Goal: Task Accomplishment & Management: Manage account settings

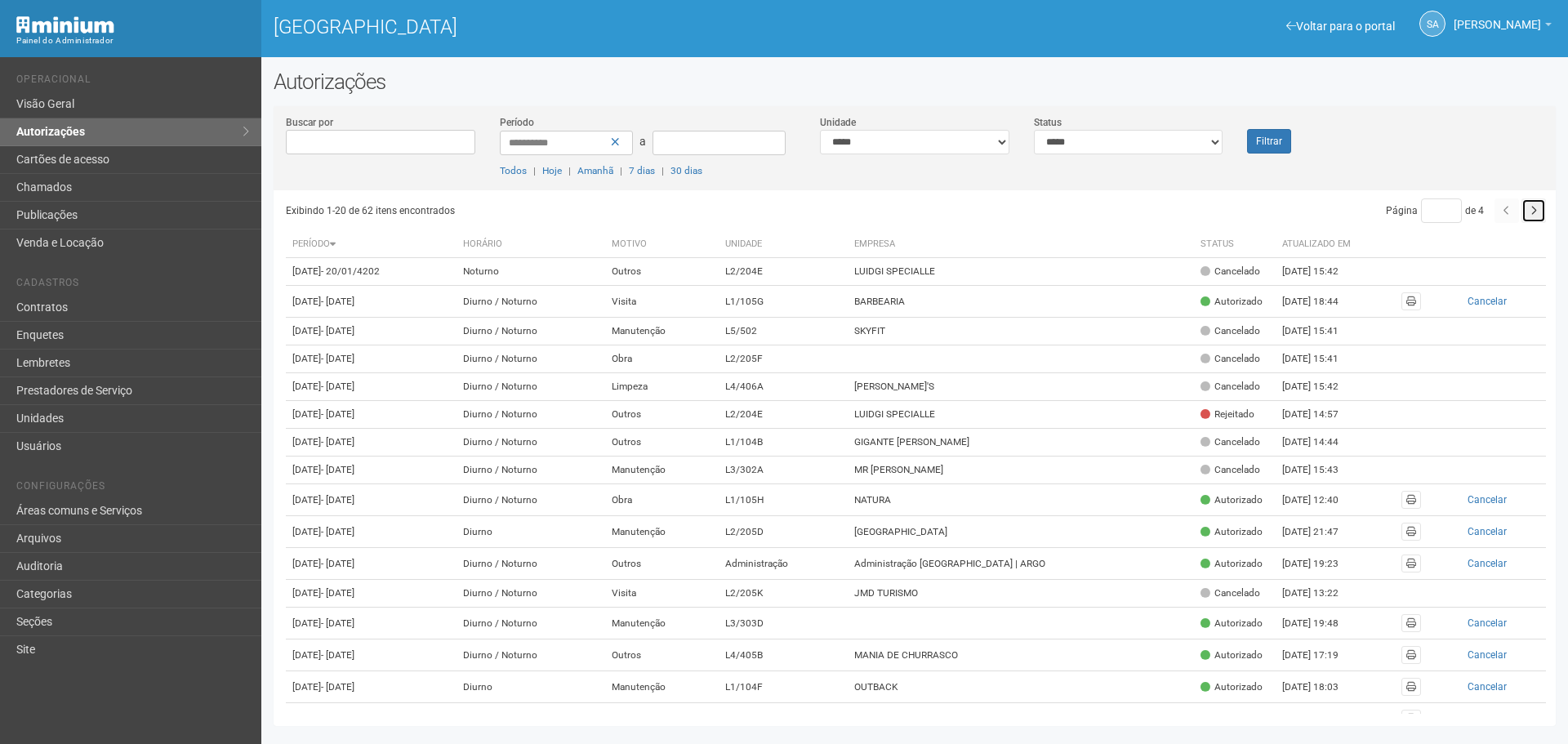
click at [1536, 212] on button "button" at bounding box center [1534, 211] width 24 height 24
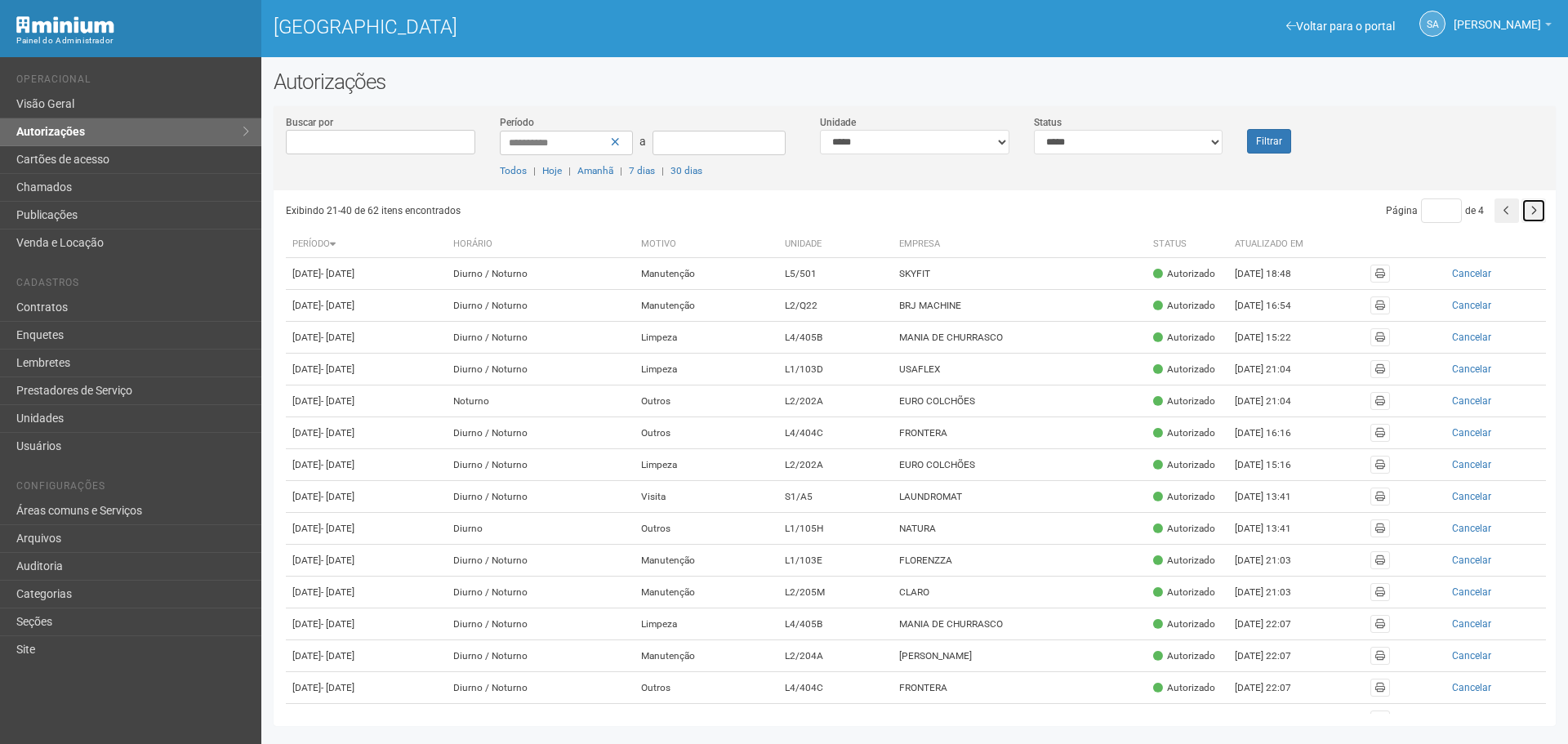
drag, startPoint x: 0, startPoint y: 0, endPoint x: 1536, endPoint y: 212, distance: 1550.6
click at [1536, 212] on button "button" at bounding box center [1534, 211] width 24 height 24
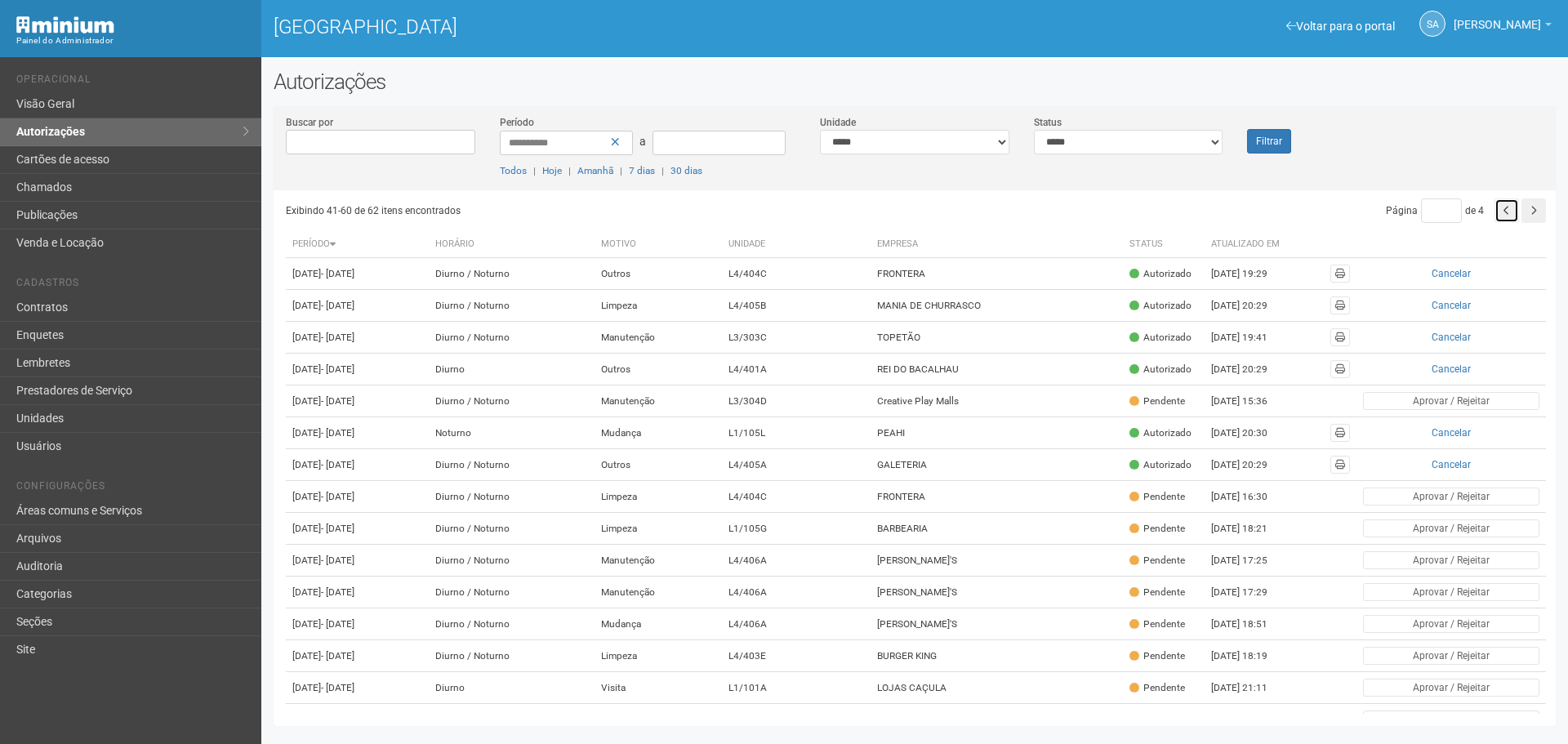
click at [1507, 213] on icon "button" at bounding box center [1507, 211] width 7 height 10
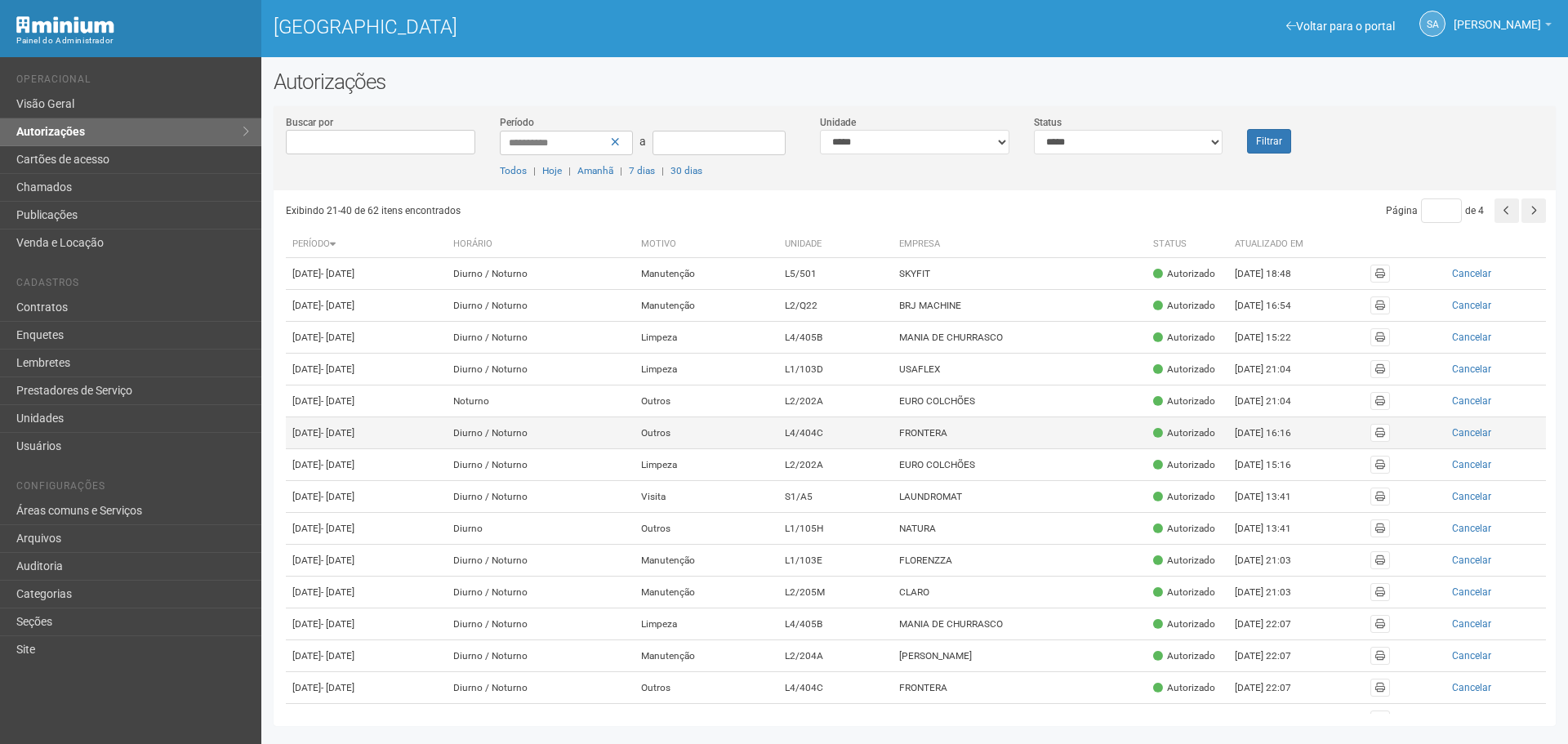
click at [995, 450] on td "FRONTERA" at bounding box center [1019, 433] width 254 height 32
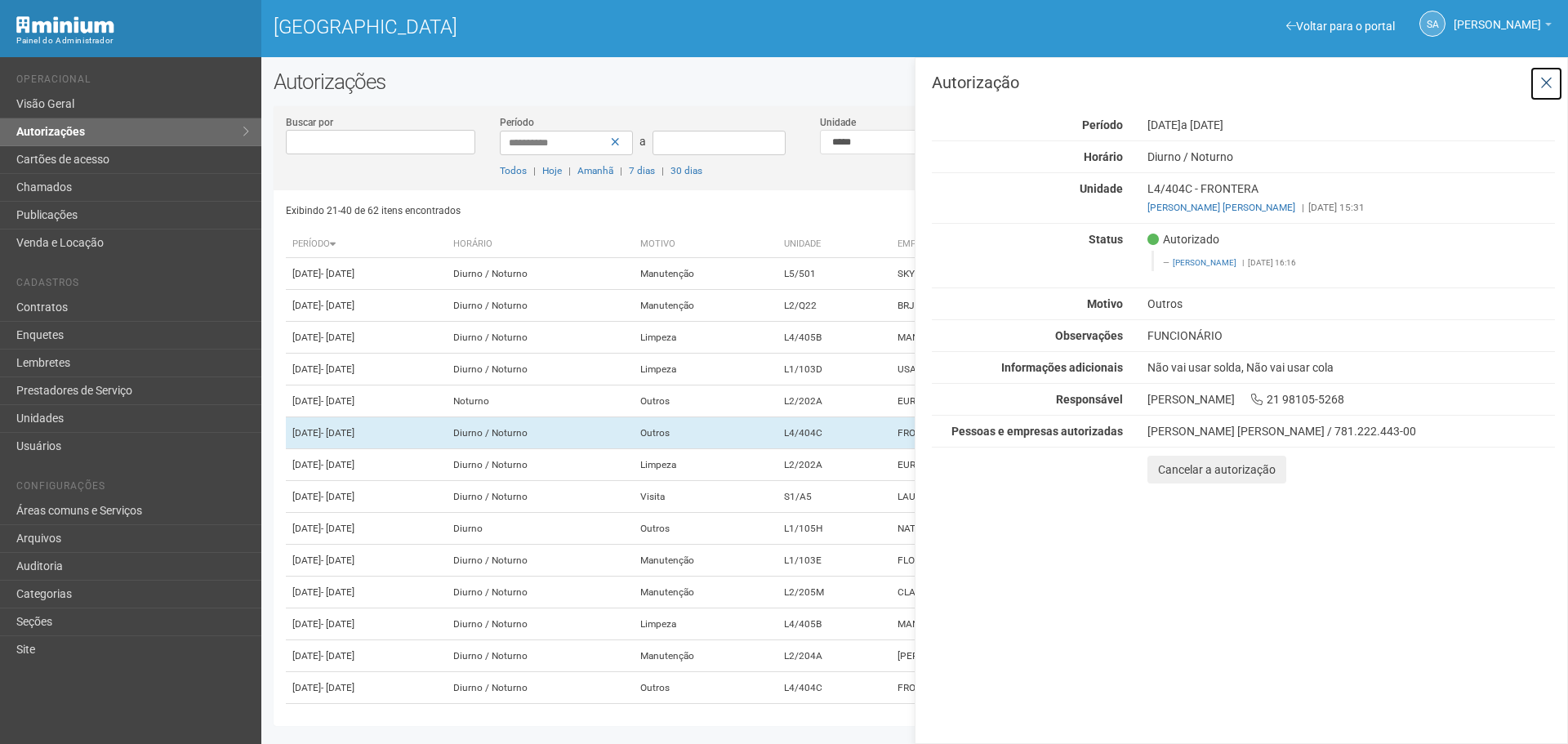
click at [1551, 82] on icon at bounding box center [1546, 84] width 12 height 17
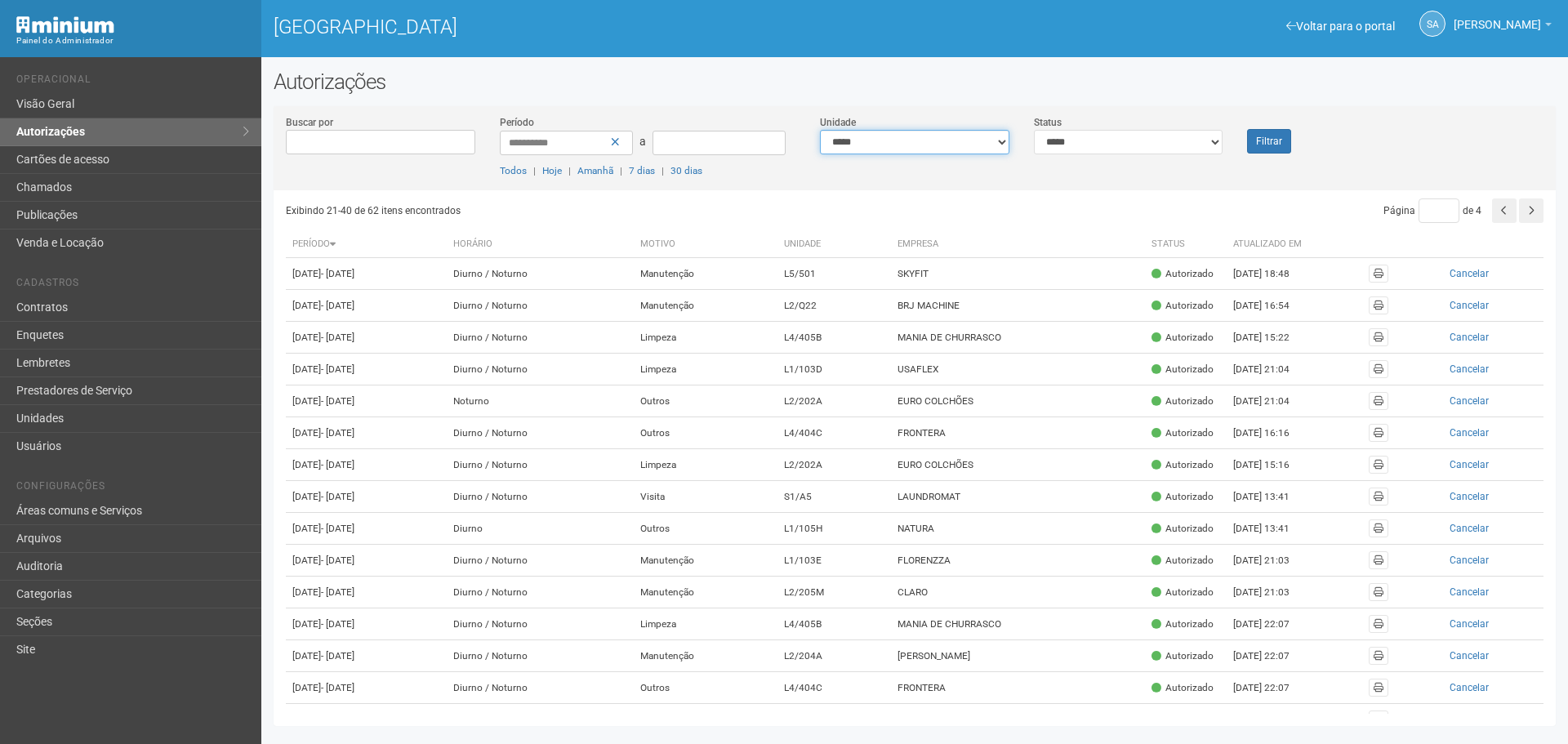
click at [1006, 135] on select "**********" at bounding box center [915, 142] width 189 height 24
select select "**********"
click at [820, 130] on select "**********" at bounding box center [915, 142] width 189 height 24
click at [1264, 143] on button "Filtrar" at bounding box center [1268, 141] width 44 height 24
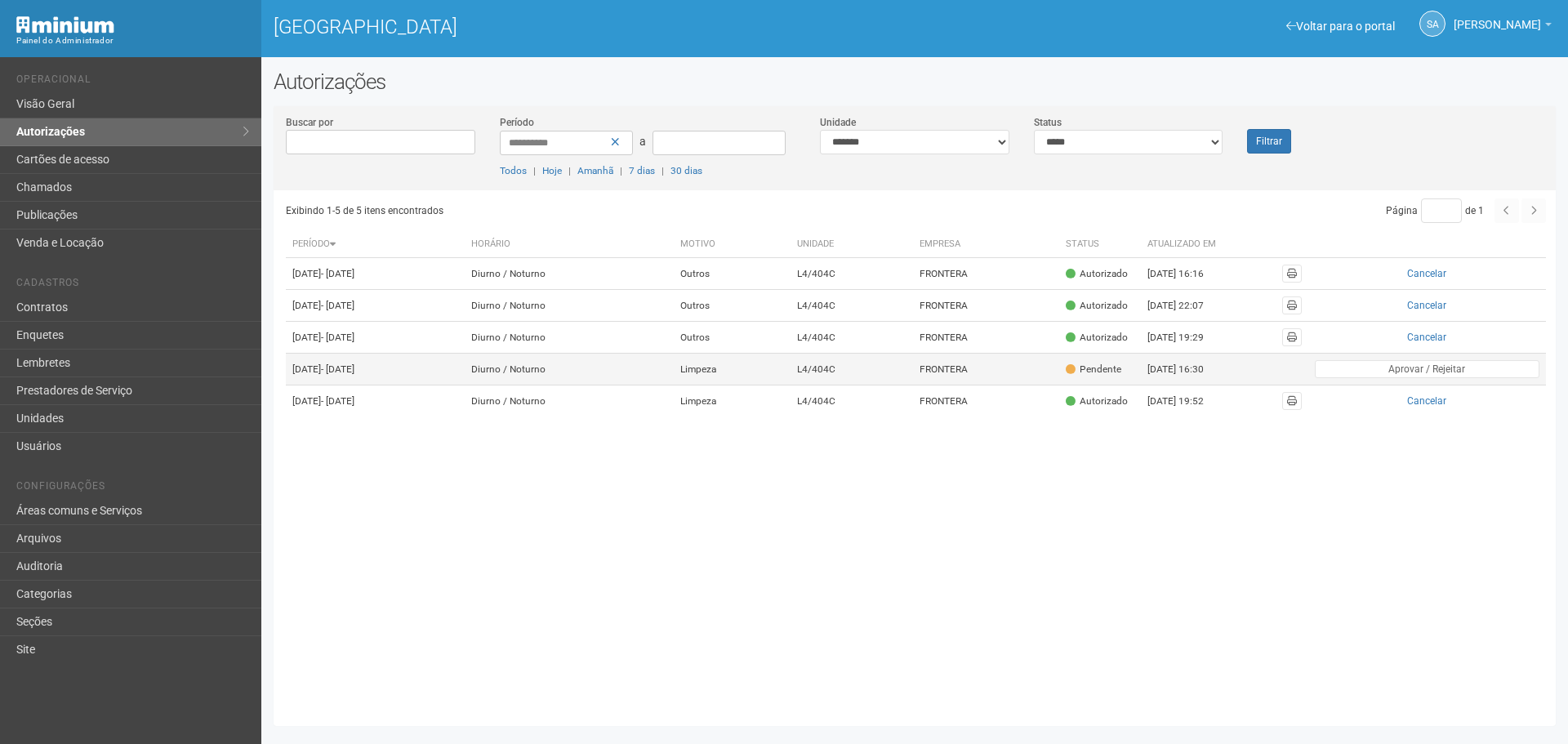
click at [1039, 385] on td "FRONTERA" at bounding box center [986, 370] width 146 height 32
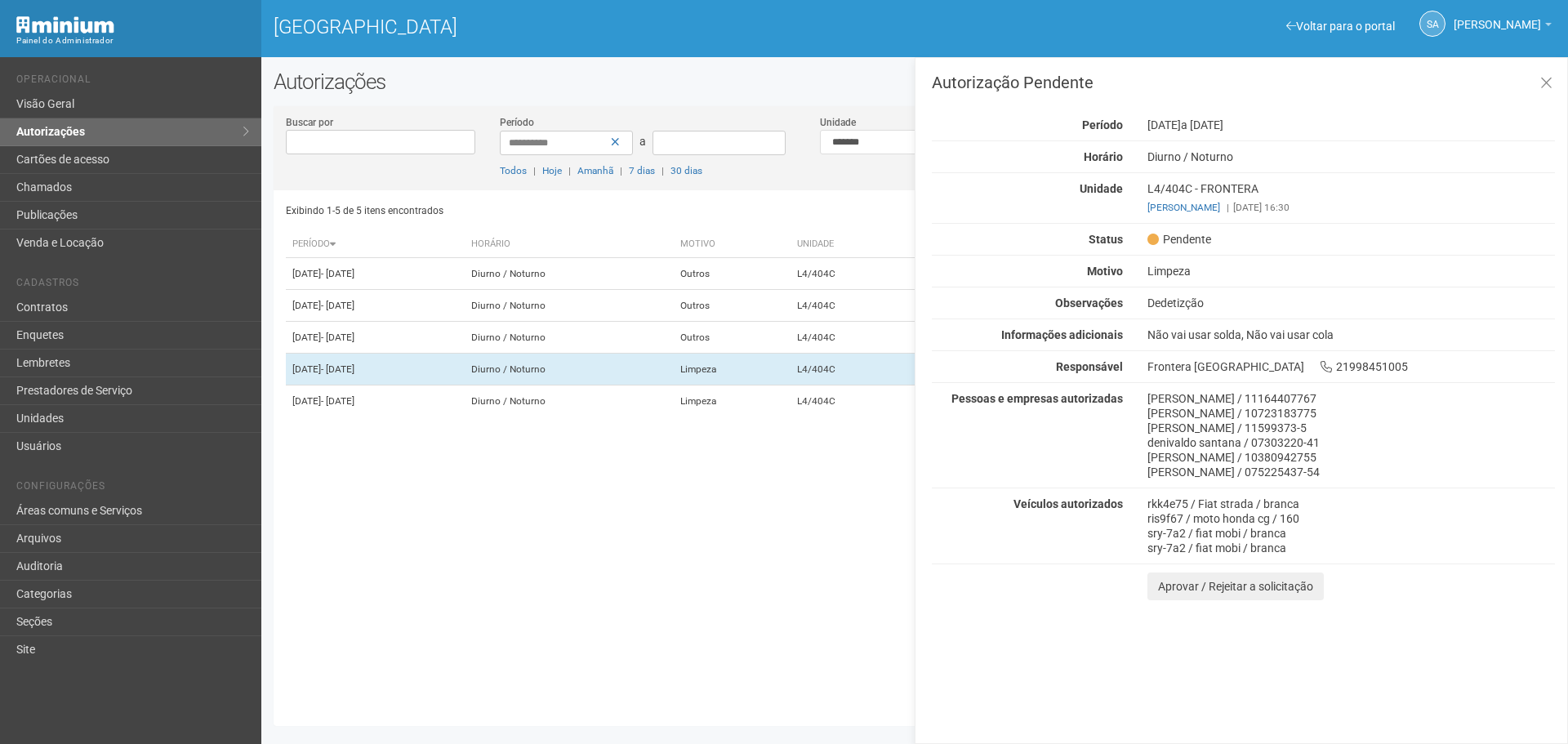
click at [750, 551] on div "Exibindo 1-5 de 5 itens encontrados Página * de 1 Período Horário Motivo Unidad…" at bounding box center [921, 452] width 1270 height 524
click at [786, 417] on td "Limpeza" at bounding box center [732, 401] width 117 height 32
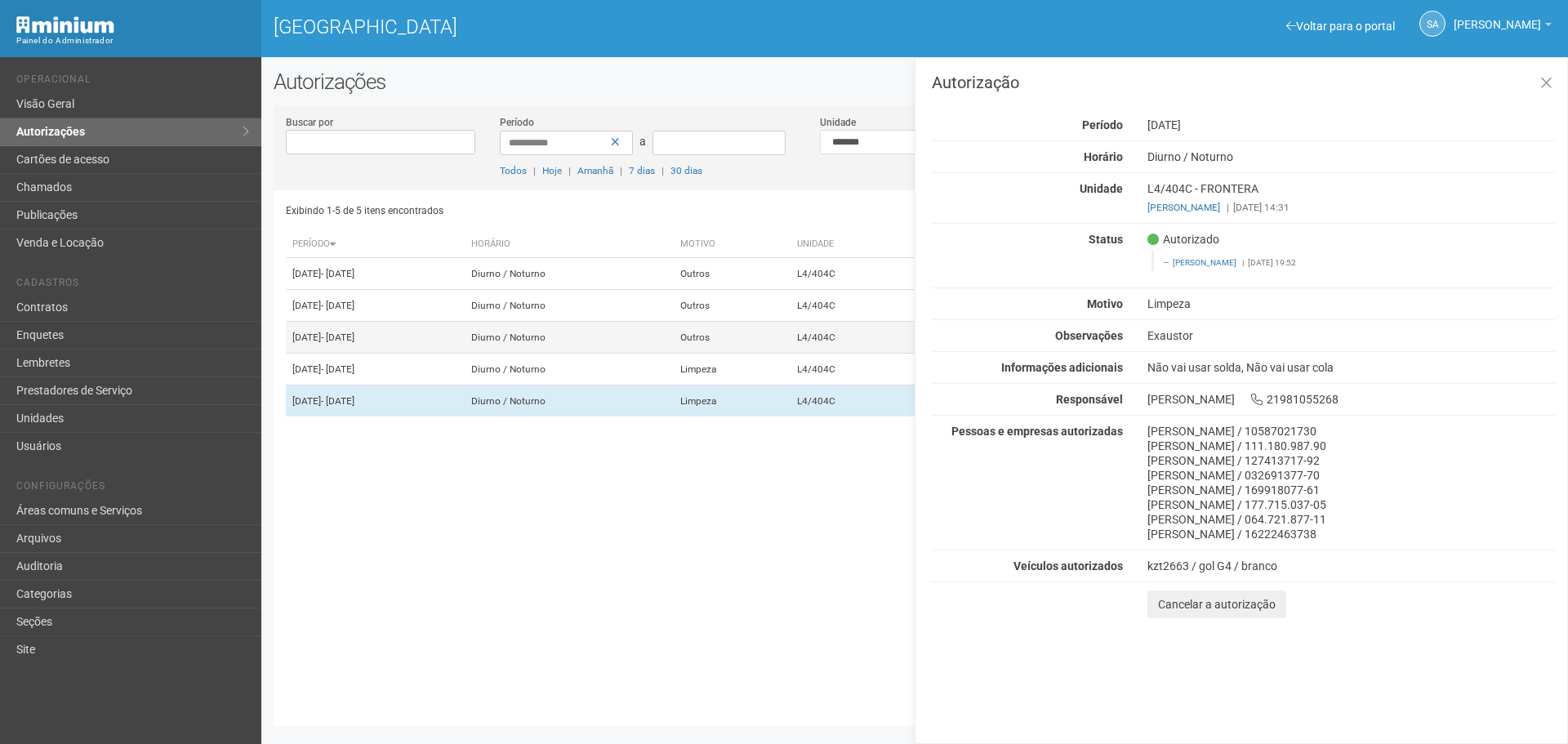
click at [780, 354] on td "Outros" at bounding box center [732, 337] width 117 height 32
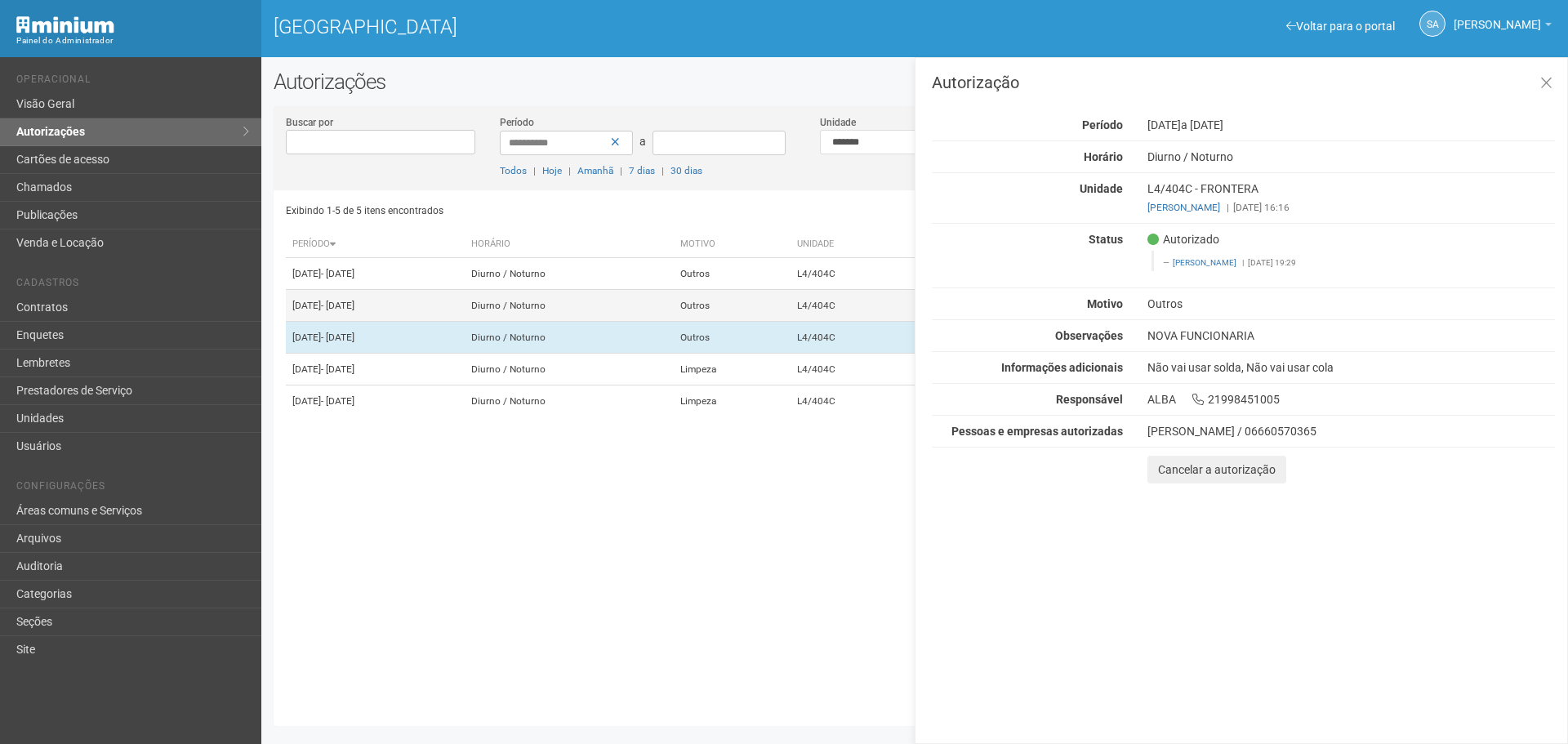
click at [770, 320] on td "Outros" at bounding box center [732, 306] width 117 height 32
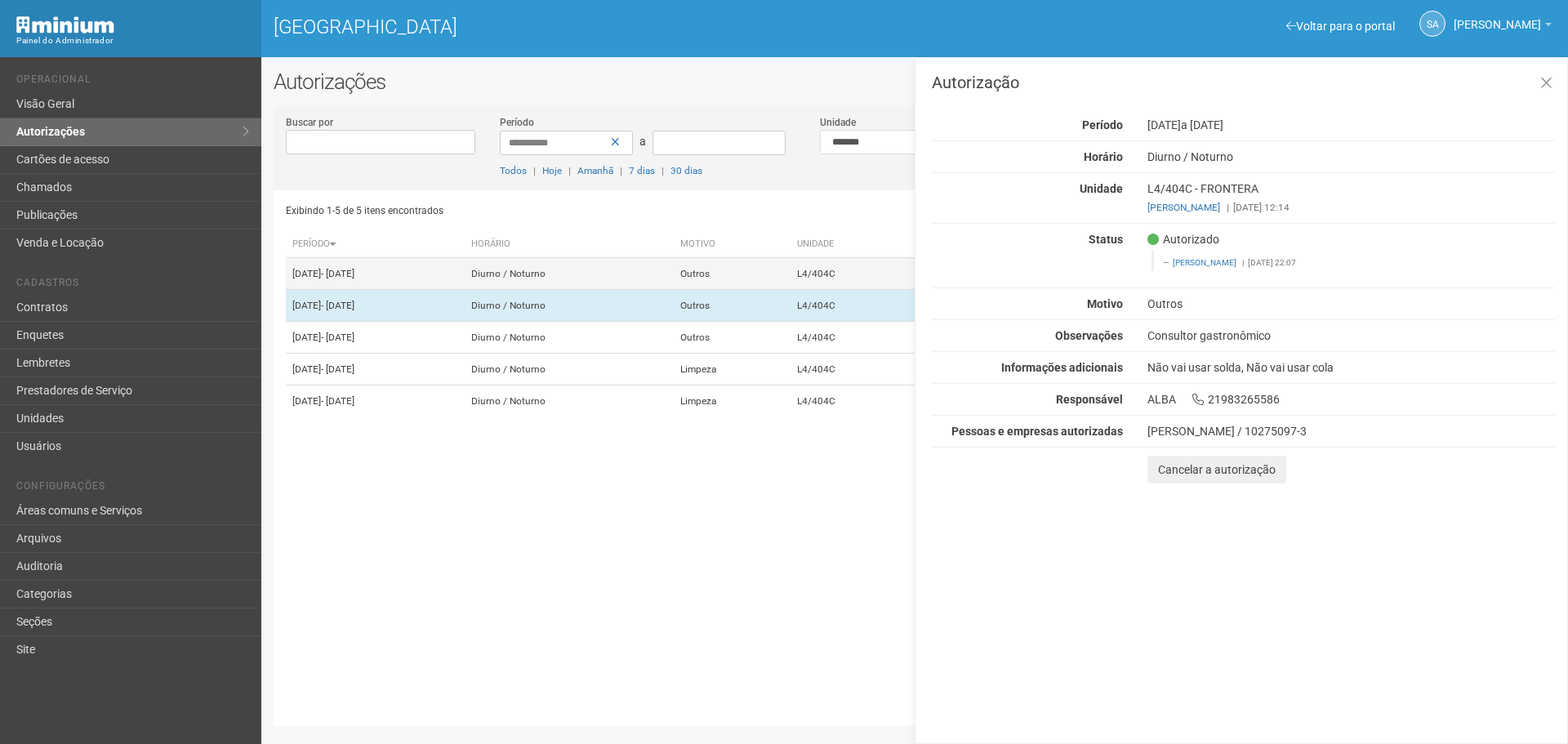
click at [770, 285] on td "Outros" at bounding box center [732, 274] width 117 height 32
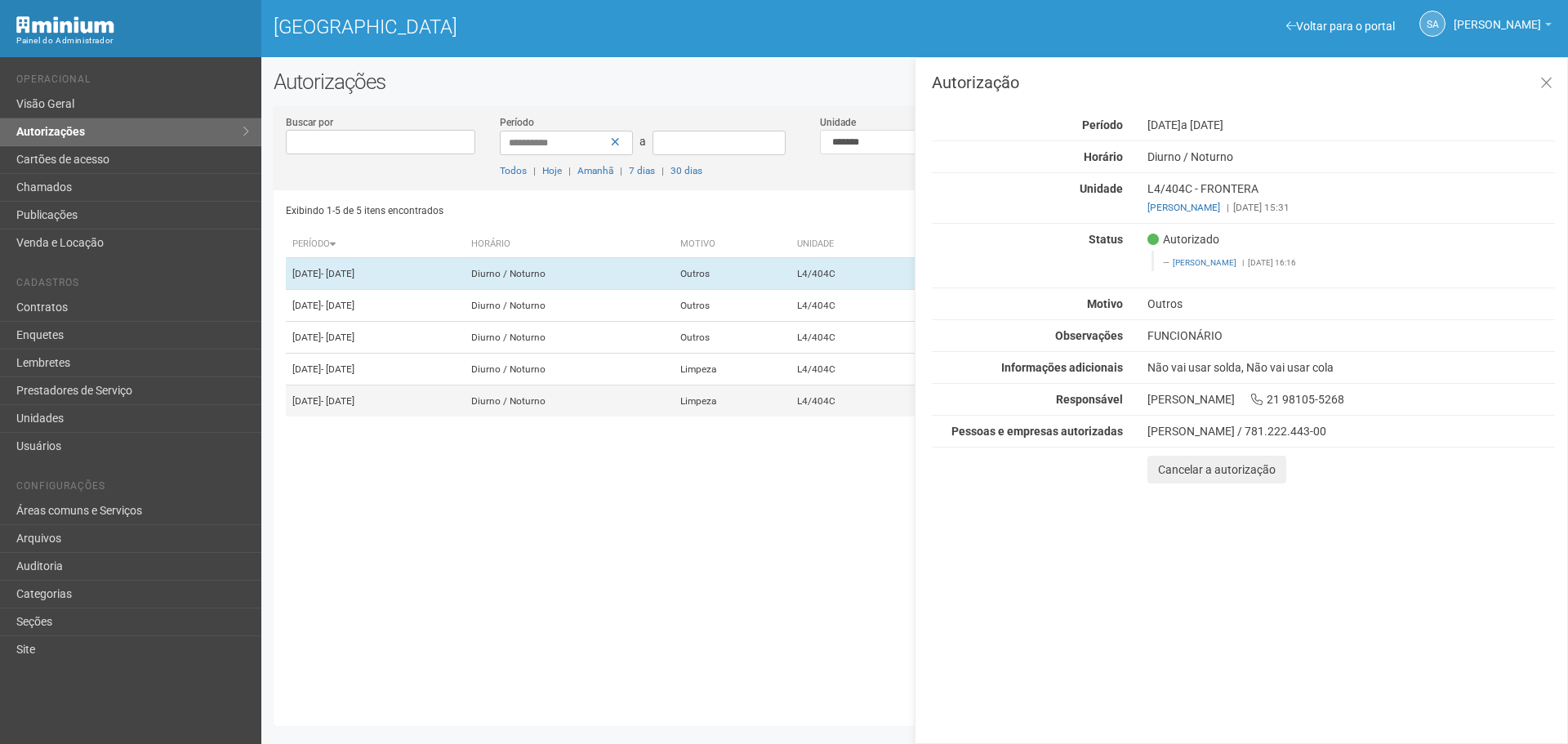
click at [791, 417] on td "Limpeza" at bounding box center [732, 401] width 117 height 32
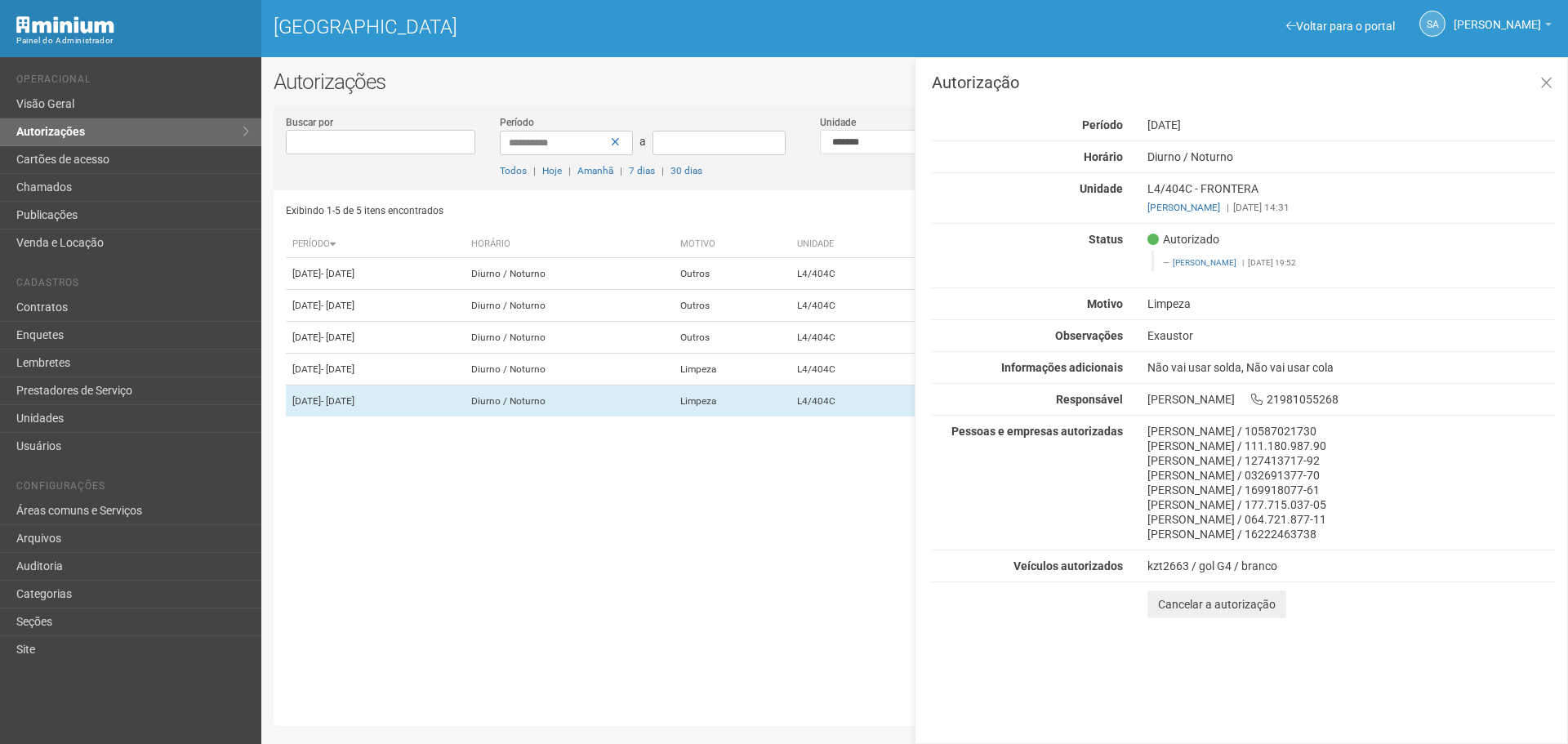
click at [730, 598] on div "Exibindo 1-5 de 5 itens encontrados Página * de 1 Período Horário Motivo Unidad…" at bounding box center [921, 452] width 1270 height 524
click at [1548, 87] on icon at bounding box center [1546, 84] width 12 height 17
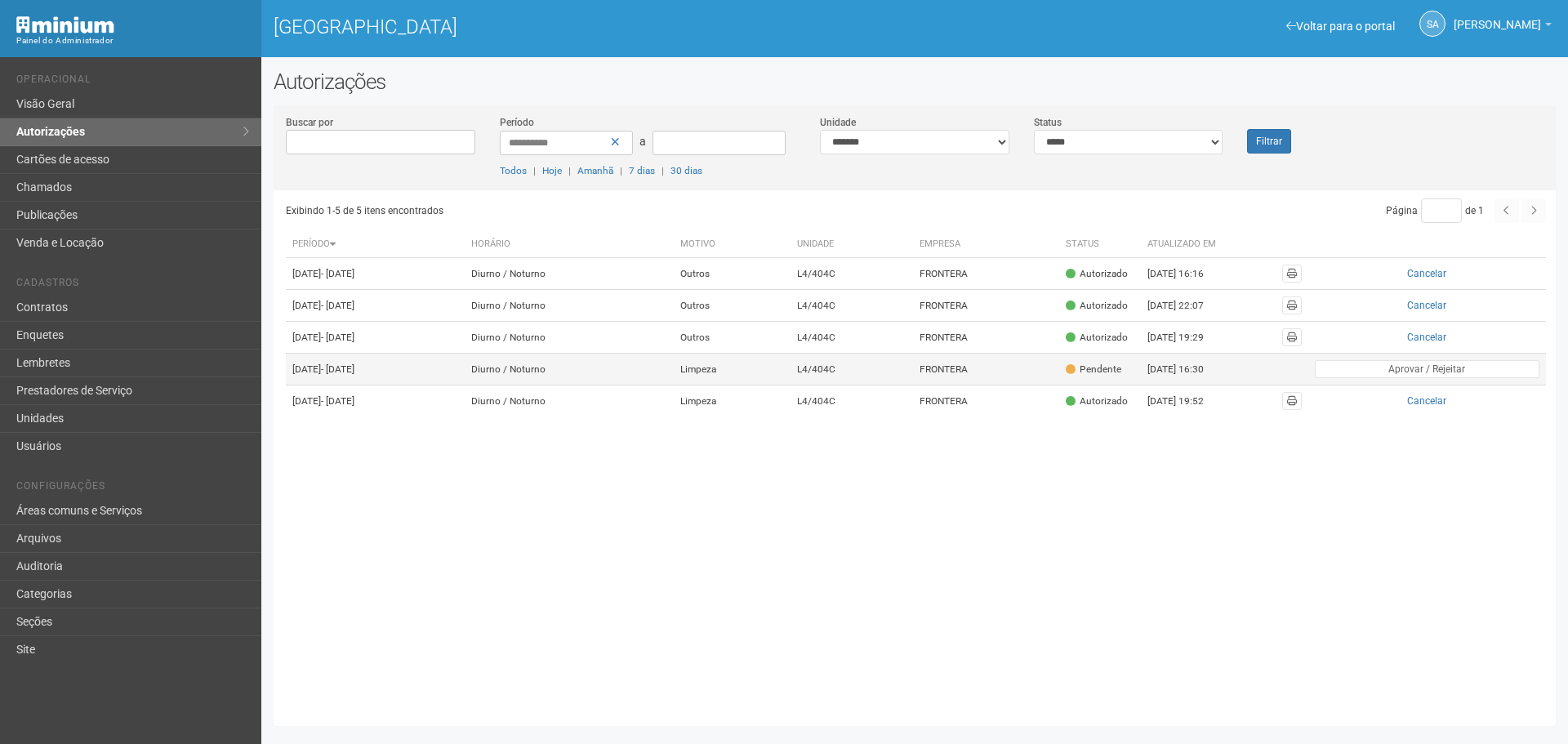
click at [1121, 376] on div "Pendente" at bounding box center [1093, 369] width 56 height 14
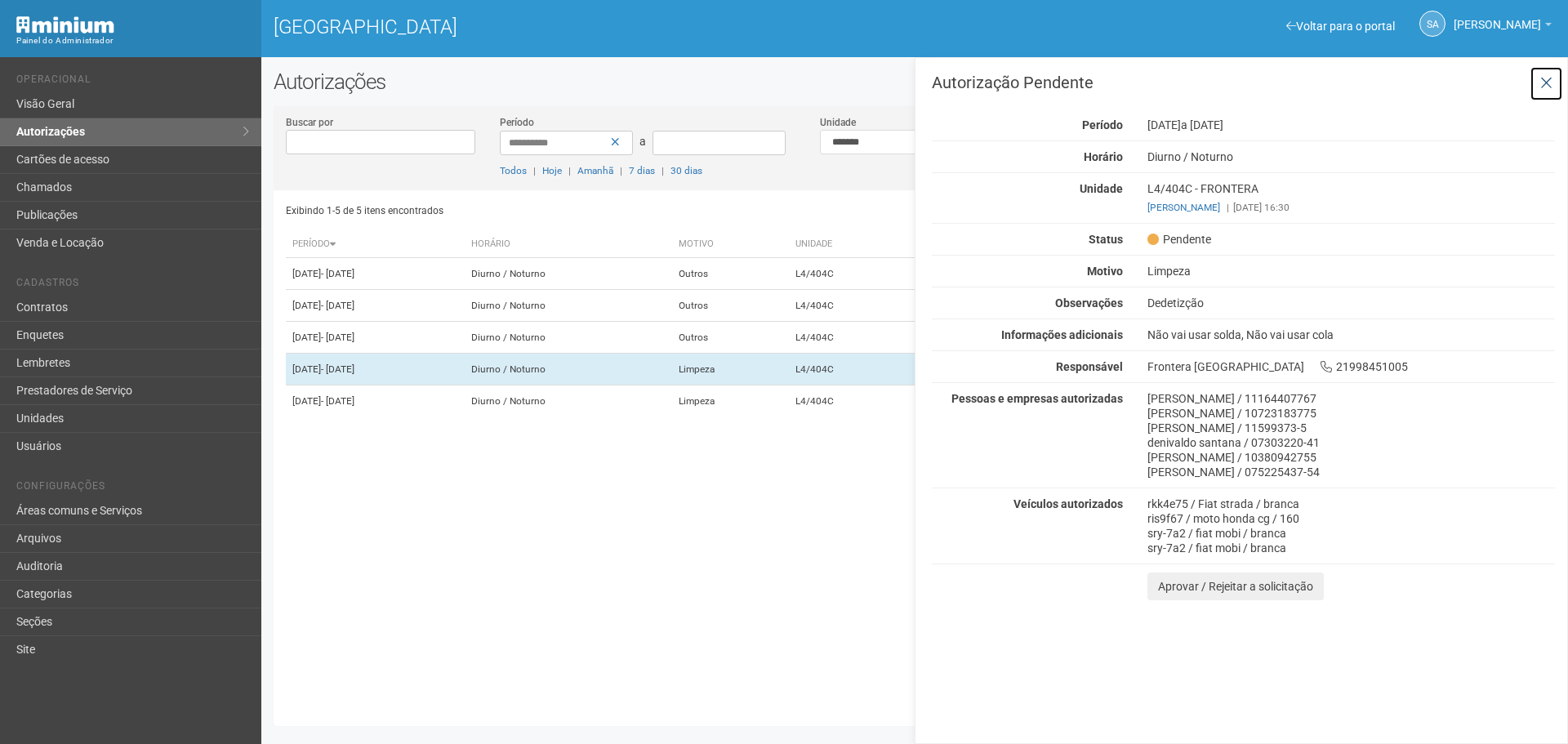
click at [1545, 76] on icon at bounding box center [1546, 84] width 12 height 17
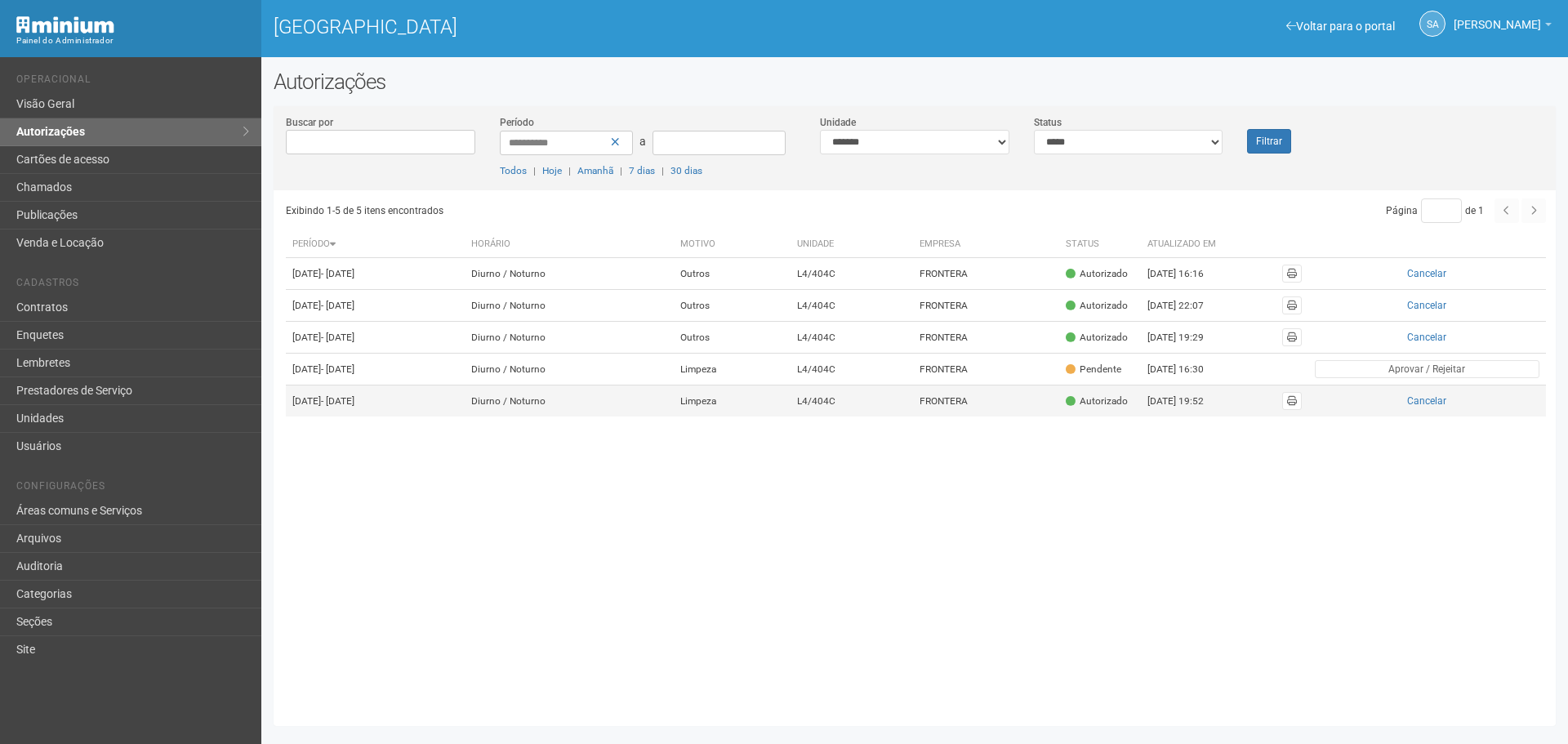
click at [1002, 417] on td "FRONTERA" at bounding box center [986, 401] width 146 height 32
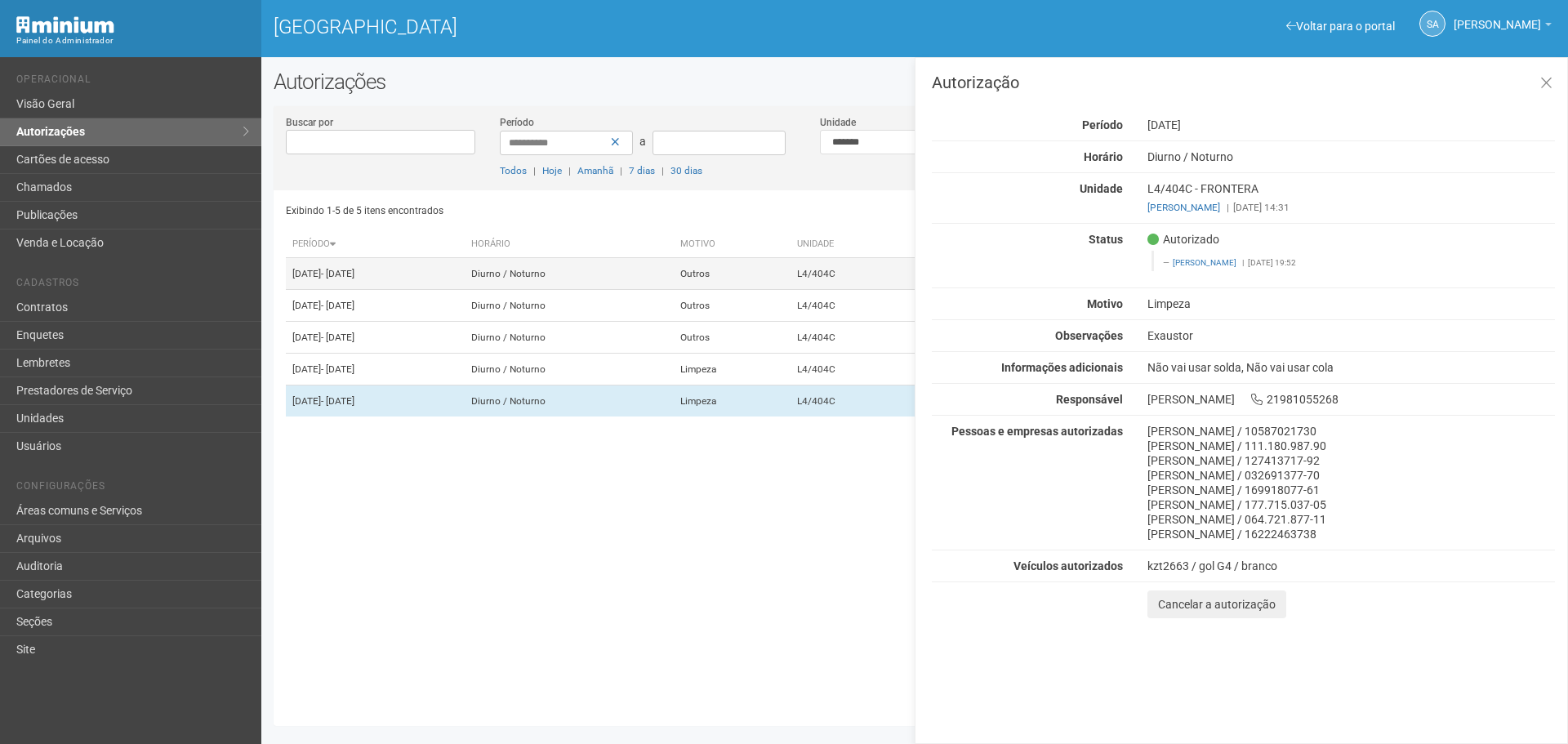
click at [780, 281] on td "Outros" at bounding box center [732, 274] width 117 height 32
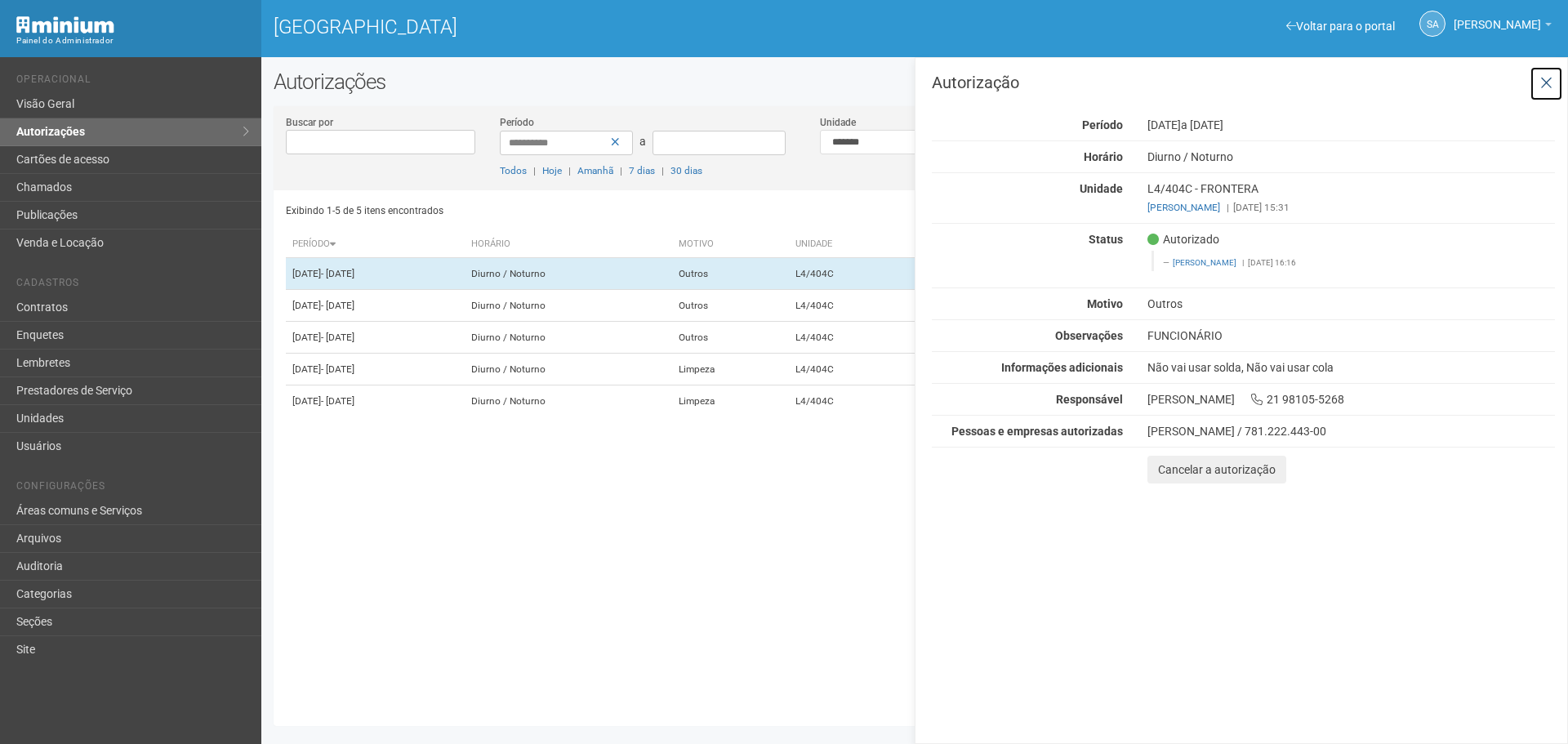
click at [1540, 79] on icon at bounding box center [1546, 84] width 12 height 17
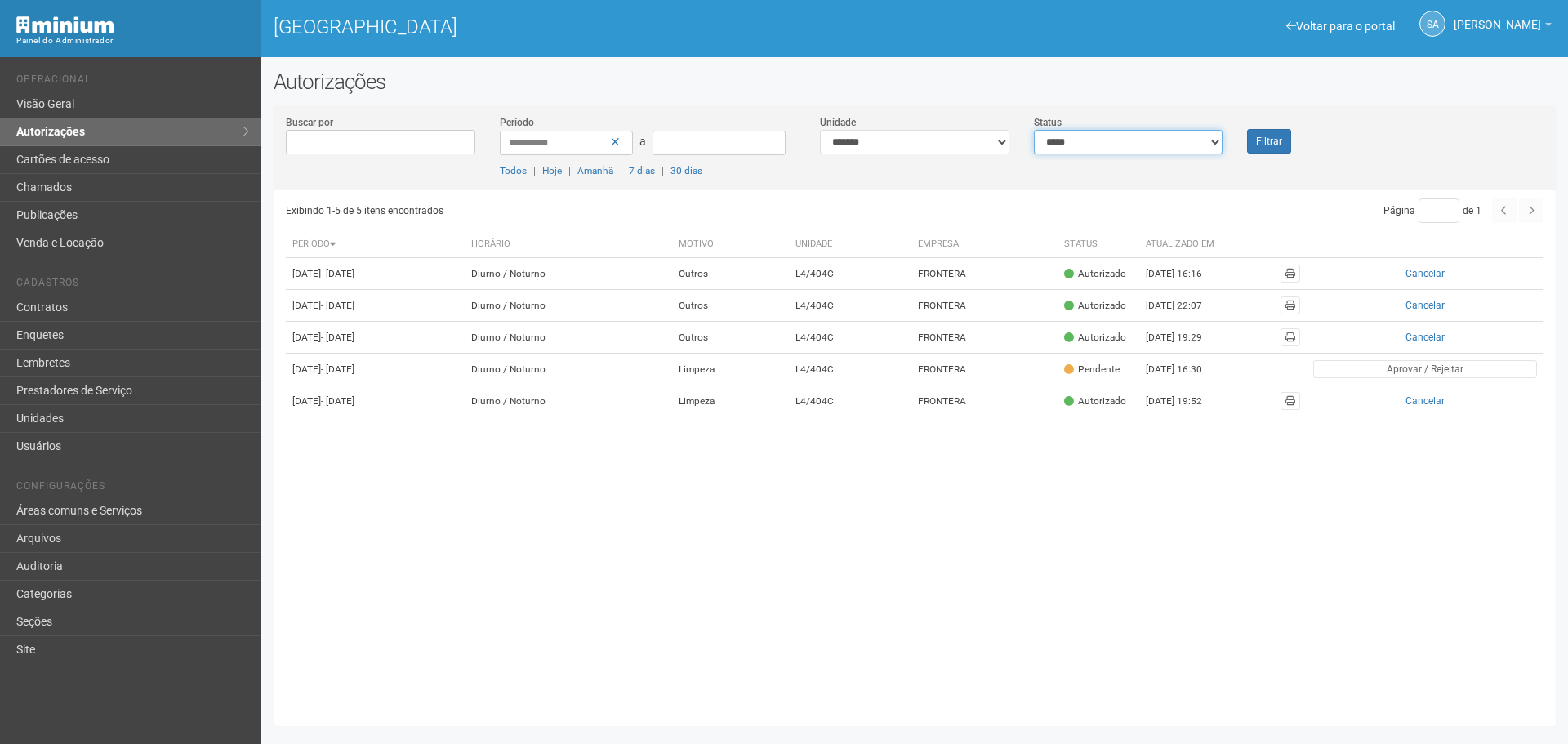
click at [1213, 137] on select "**********" at bounding box center [1129, 142] width 189 height 24
select select "*"
click at [1034, 130] on select "**********" at bounding box center [1129, 142] width 189 height 24
click at [1270, 134] on button "Filtrar" at bounding box center [1268, 141] width 44 height 24
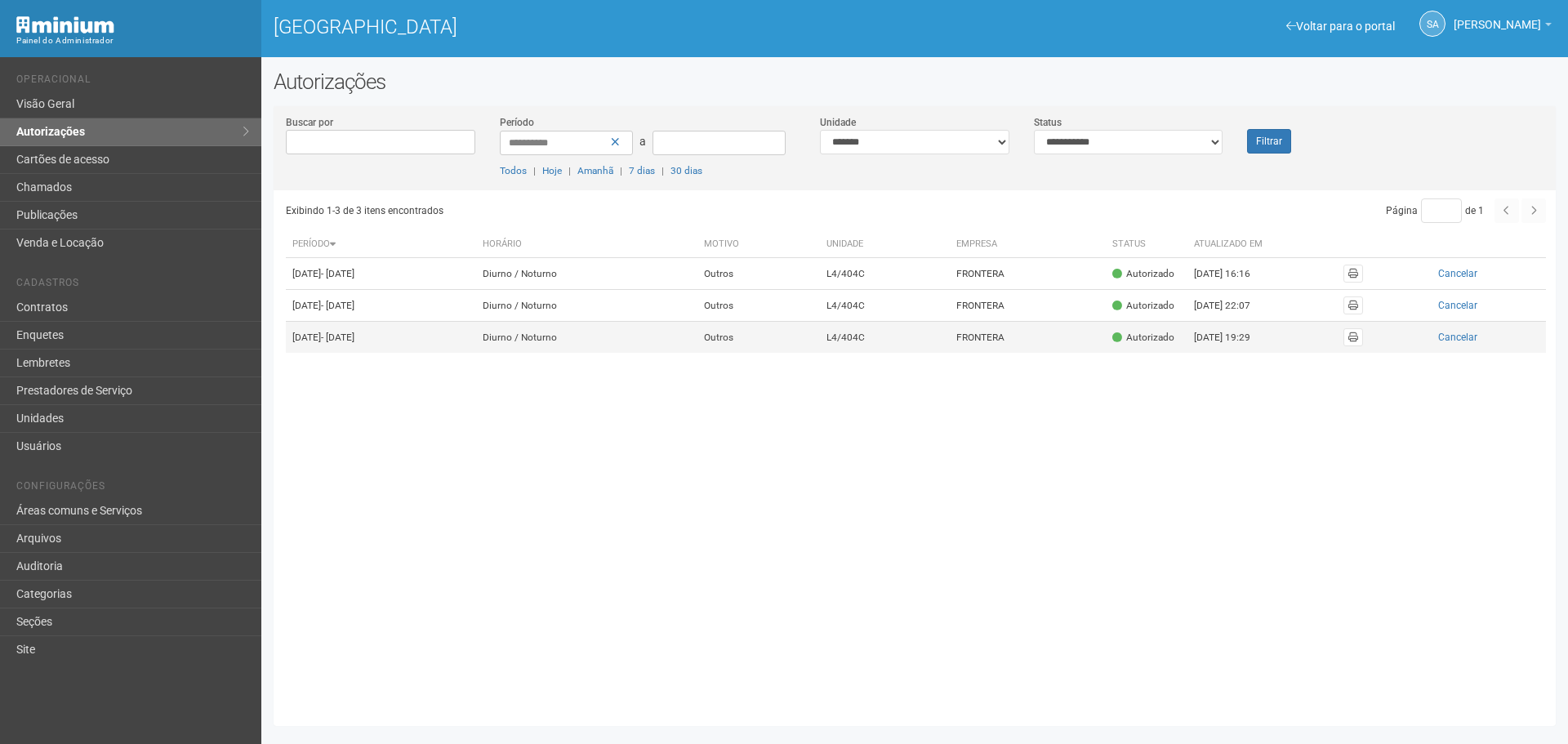
click at [936, 351] on td "L4/404C" at bounding box center [885, 337] width 131 height 32
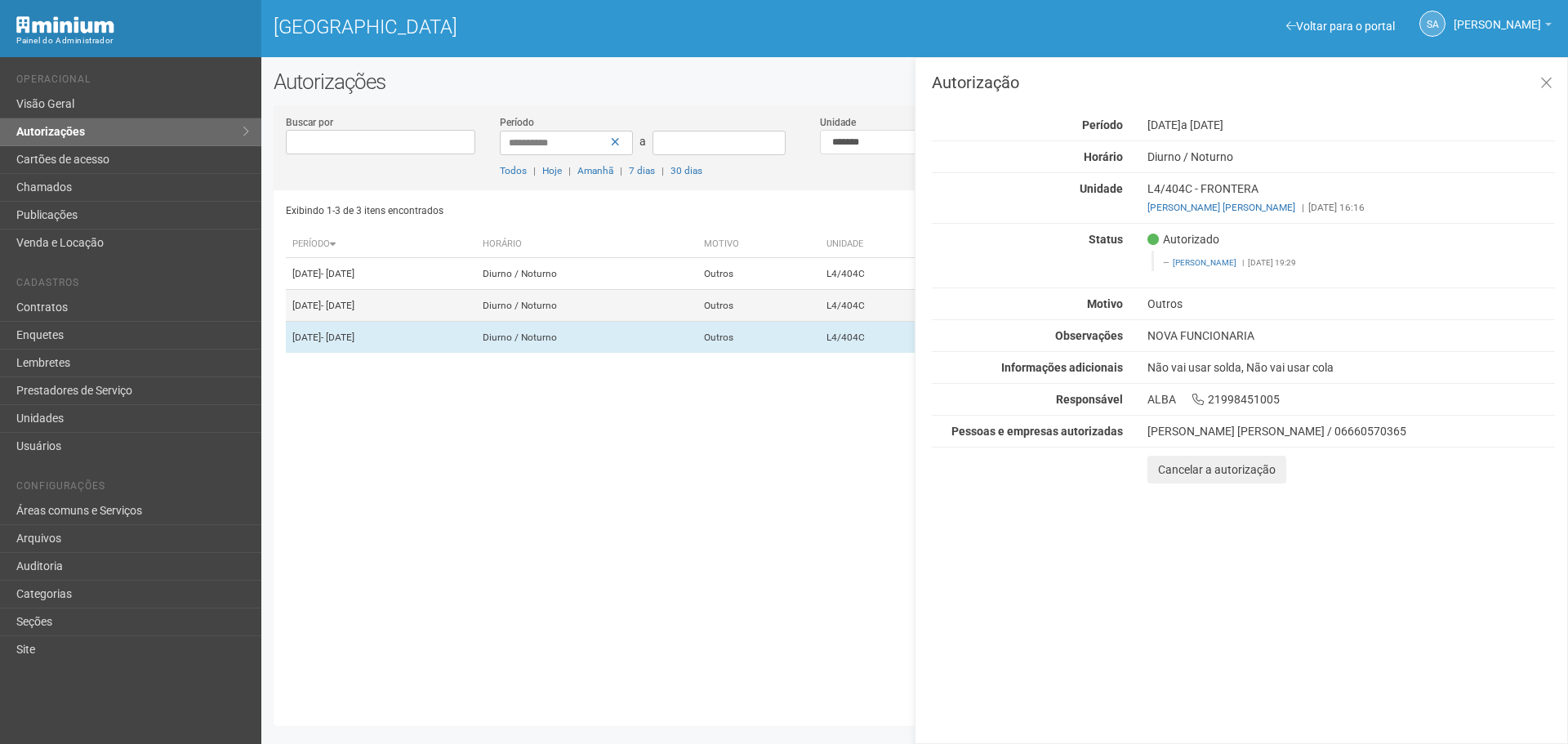
click at [698, 321] on td "Diurno / Noturno" at bounding box center [587, 306] width 221 height 32
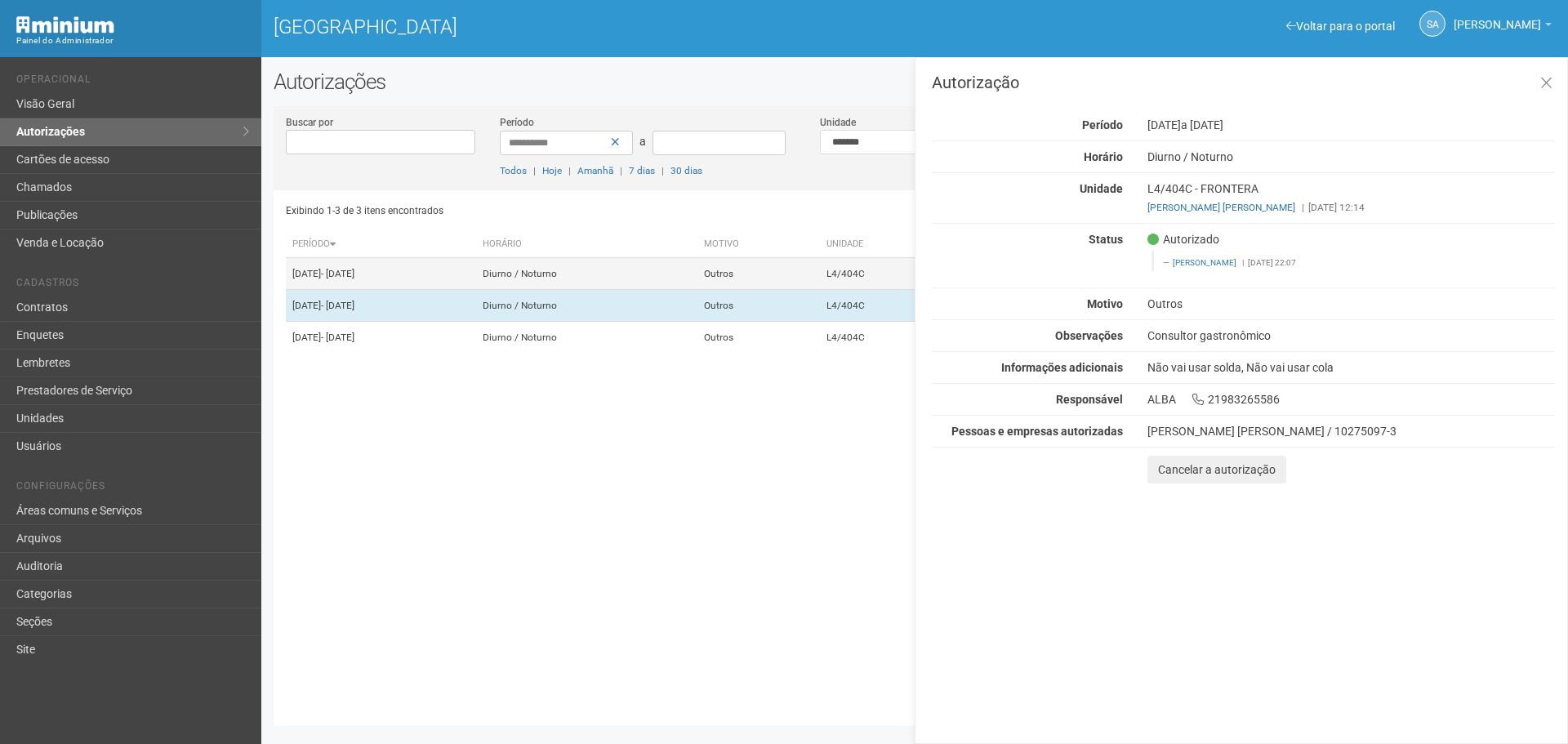
click at [698, 282] on td "Diurno / Noturno" at bounding box center [587, 274] width 221 height 32
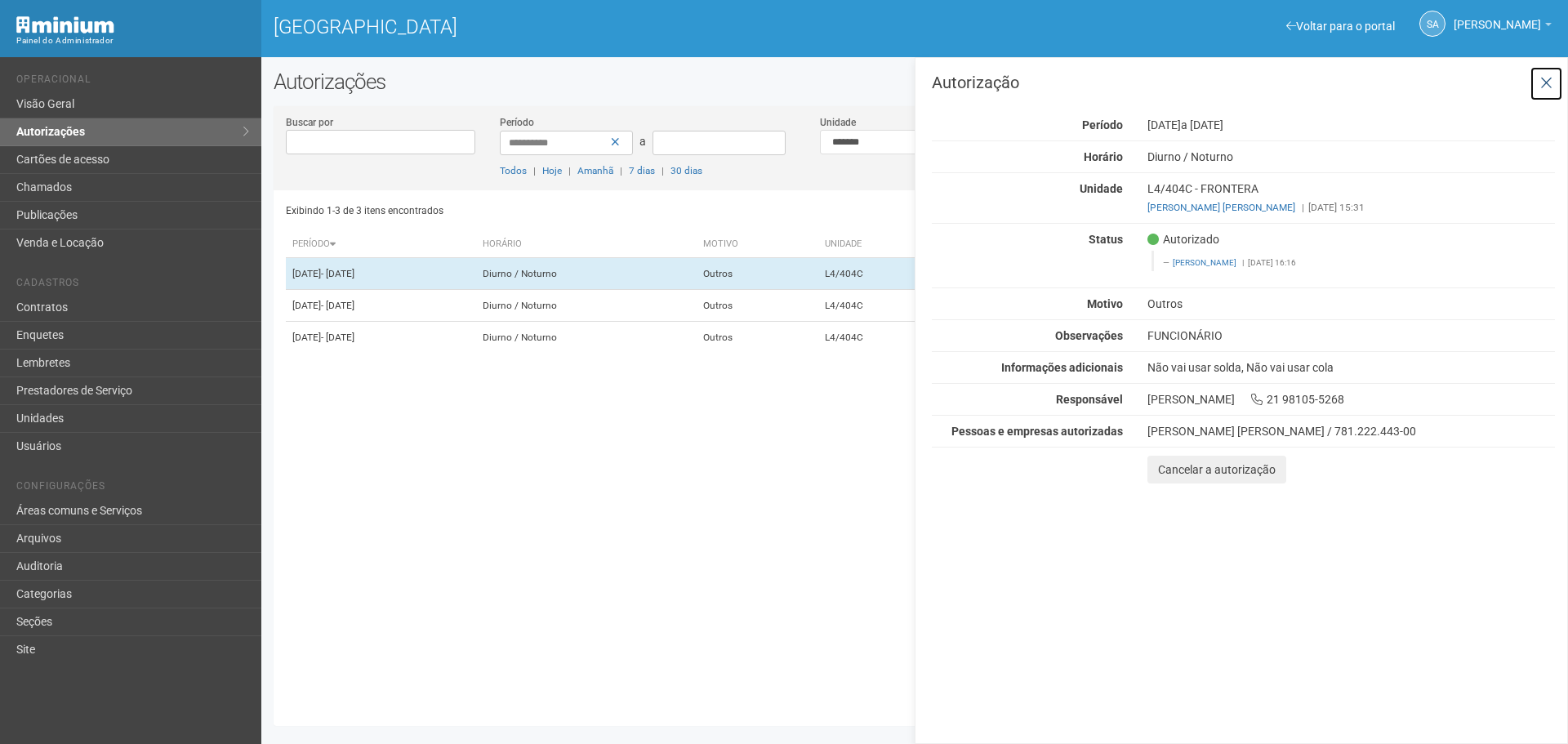
click at [1545, 80] on icon at bounding box center [1546, 84] width 12 height 17
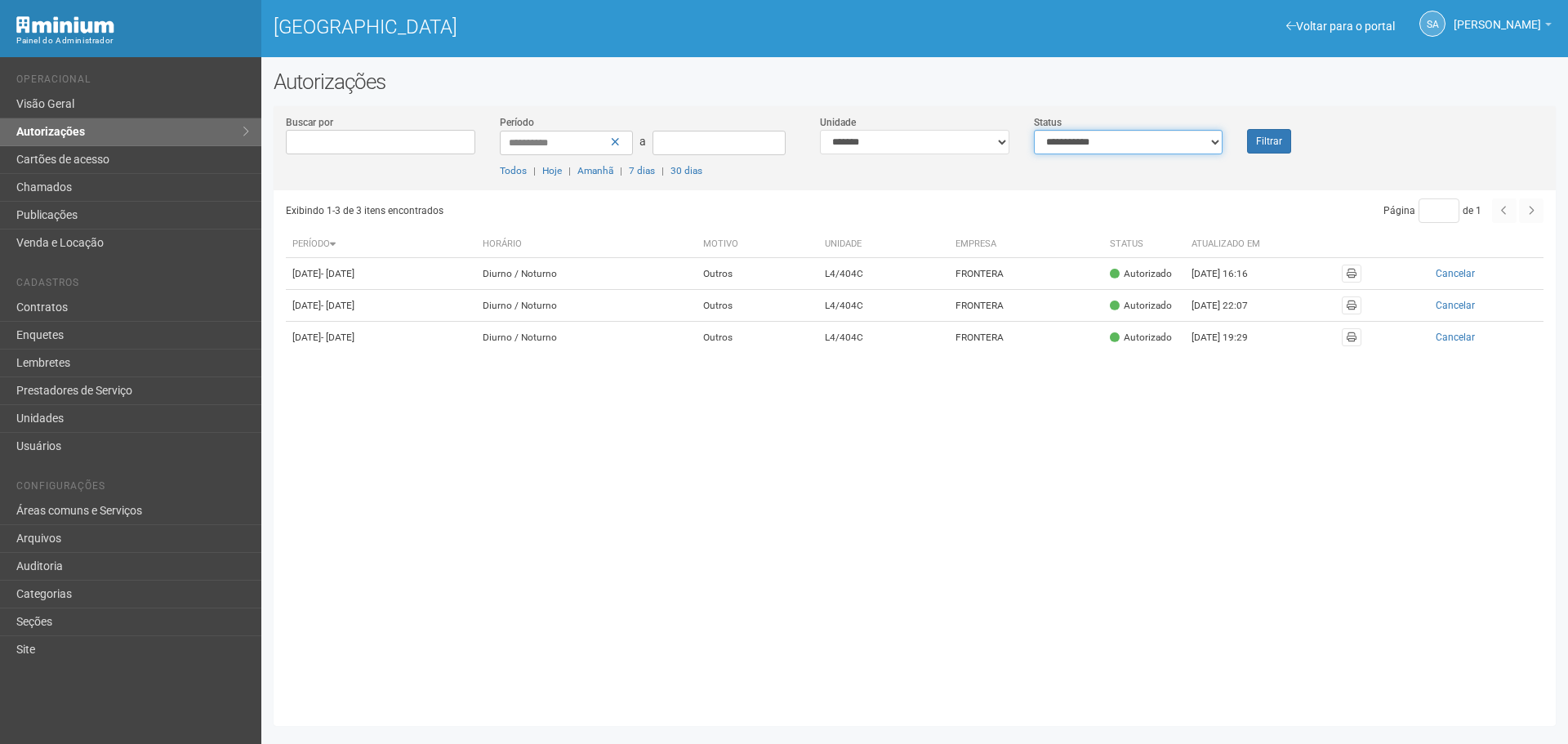
click at [1220, 145] on select "**********" at bounding box center [1129, 142] width 189 height 24
select select "*"
click at [1034, 130] on select "**********" at bounding box center [1129, 142] width 189 height 24
click at [1276, 138] on button "Filtrar" at bounding box center [1268, 141] width 44 height 24
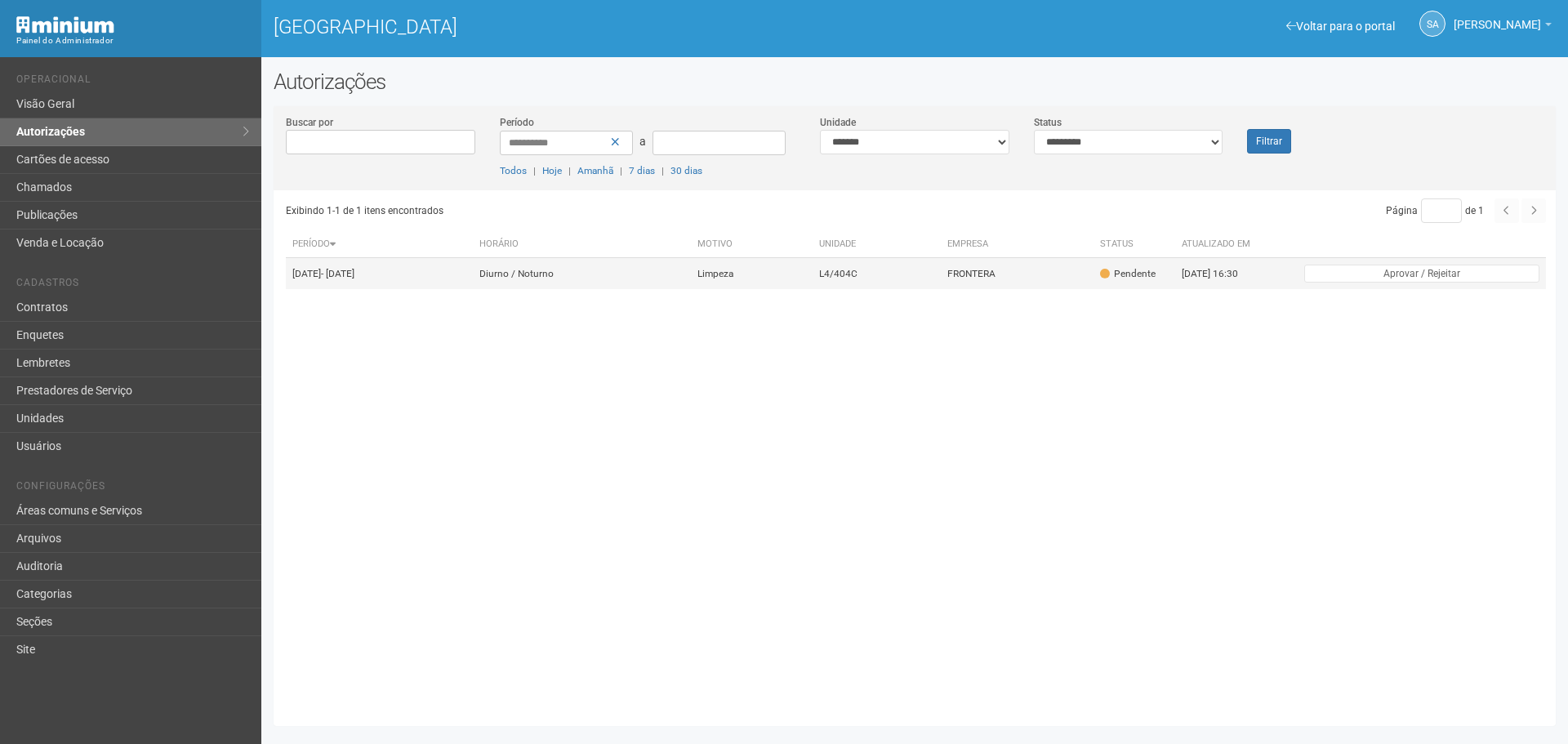
click at [1110, 274] on span at bounding box center [1104, 273] width 10 height 10
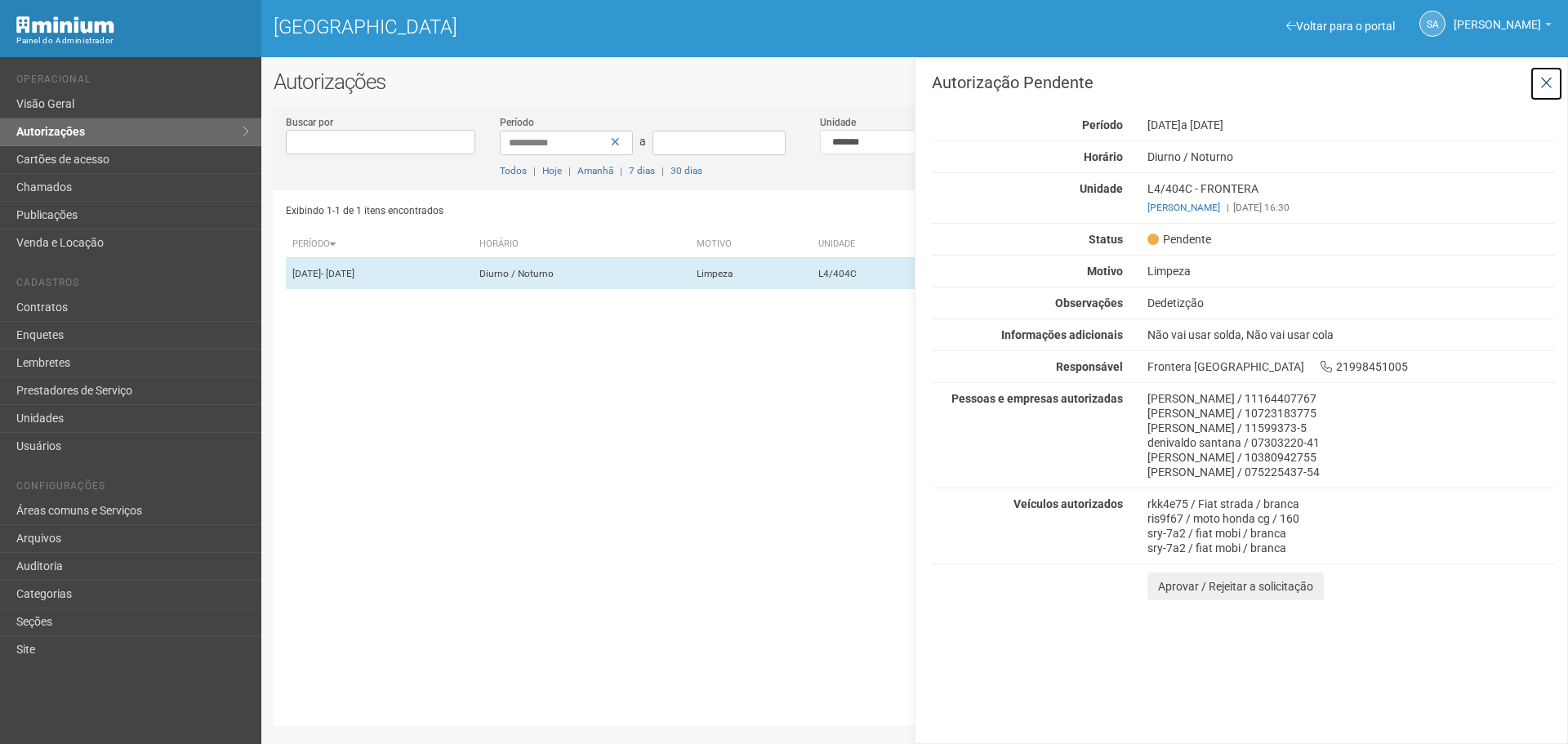
click at [1547, 84] on icon at bounding box center [1546, 84] width 12 height 17
